Goal: Navigation & Orientation: Find specific page/section

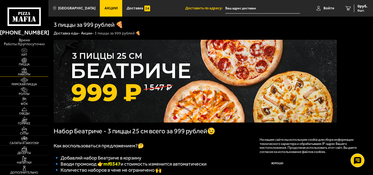
click at [25, 74] on span "Наборы" at bounding box center [24, 74] width 48 height 3
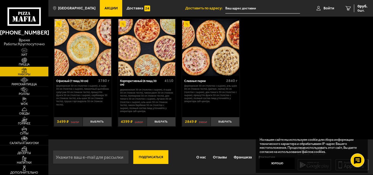
scroll to position [640, 0]
click at [26, 103] on span "WOK" at bounding box center [24, 104] width 48 height 3
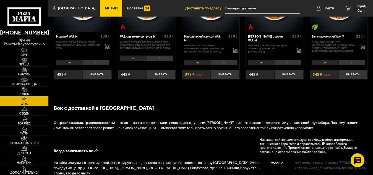
scroll to position [310, 0]
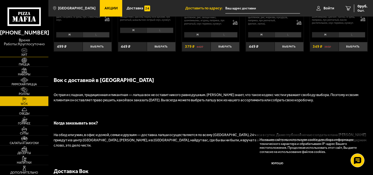
click at [25, 53] on img at bounding box center [24, 51] width 15 height 6
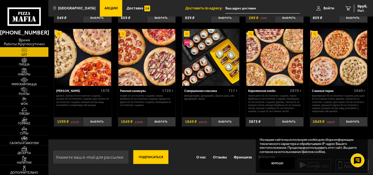
scroll to position [231, 0]
